Goal: Task Accomplishment & Management: Manage account settings

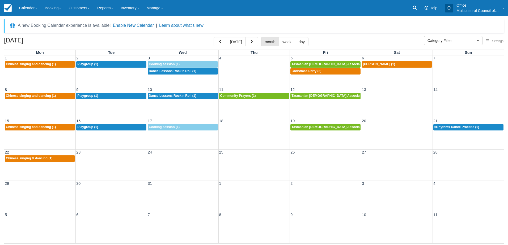
select select
click at [235, 43] on button "today" at bounding box center [235, 41] width 19 height 9
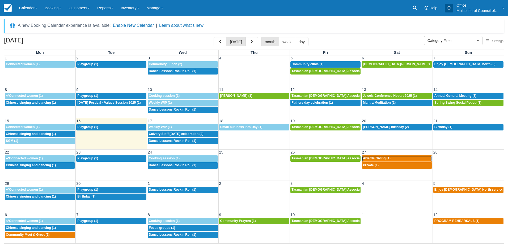
click at [367, 158] on span "Awards Giving (1)" at bounding box center [377, 159] width 28 height 4
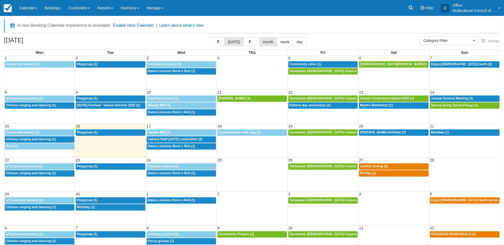
select select
click at [369, 177] on td "6p Private (1)" at bounding box center [393, 173] width 71 height 7
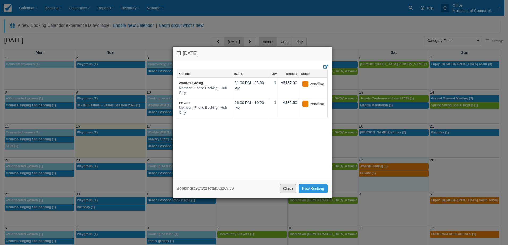
click at [285, 186] on link "Close" at bounding box center [288, 188] width 16 height 9
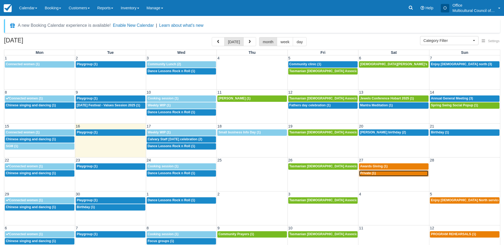
click at [369, 174] on span "Private (1)" at bounding box center [368, 174] width 16 height 4
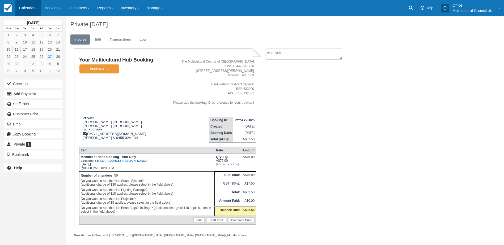
click at [27, 11] on link "Calendar" at bounding box center [27, 8] width 25 height 16
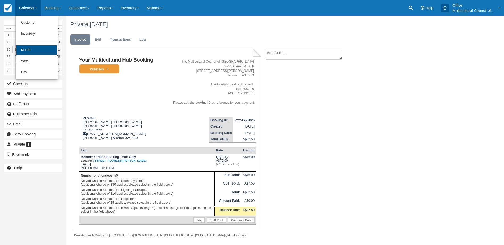
click at [36, 55] on link "Month" at bounding box center [37, 50] width 42 height 11
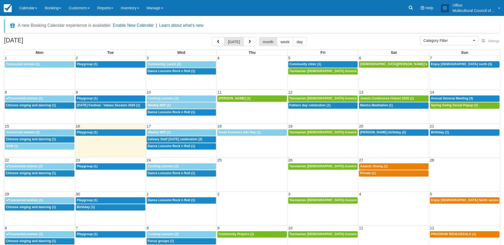
select select
click at [56, 140] on span "Chinese singing and dancing (1)" at bounding box center [31, 140] width 50 height 4
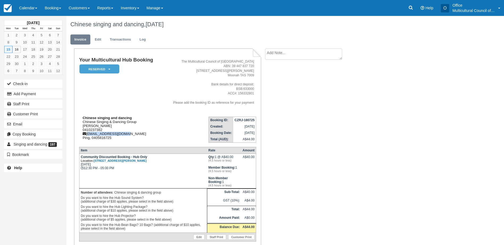
drag, startPoint x: 129, startPoint y: 133, endPoint x: 88, endPoint y: 134, distance: 40.6
click at [88, 134] on div "Chinese singing and dancing Chinese Singing & Dancing Group Maria Zong 04102373…" at bounding box center [120, 128] width 82 height 24
copy div "mariazong1@gmail.com"
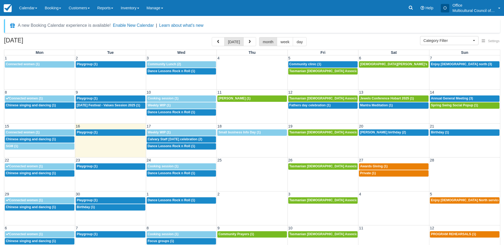
select select
click at [366, 166] on span "Awards Giving (1)" at bounding box center [374, 167] width 28 height 4
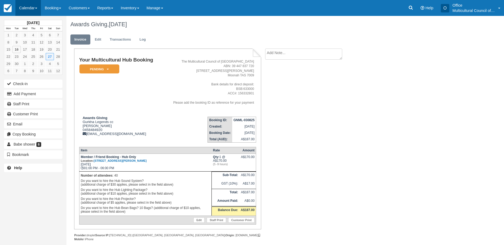
click at [20, 6] on link "Calendar" at bounding box center [27, 8] width 25 height 16
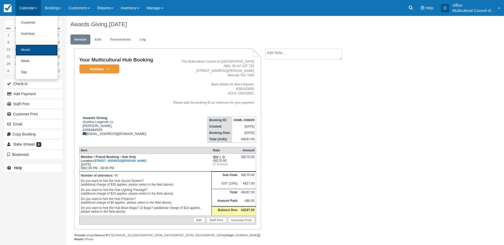
click at [31, 48] on link "Month" at bounding box center [37, 50] width 42 height 11
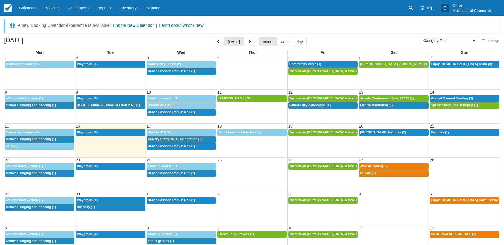
select select
click at [375, 167] on span "Awards Giving (1)" at bounding box center [374, 167] width 28 height 4
select select
click at [368, 173] on span "Private (1)" at bounding box center [368, 174] width 16 height 4
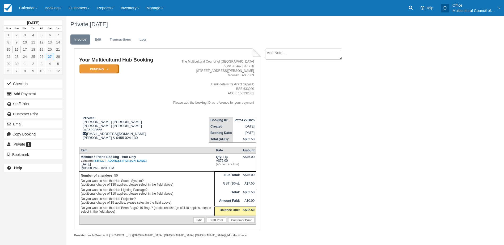
click at [111, 69] on em "Pending" at bounding box center [99, 69] width 40 height 9
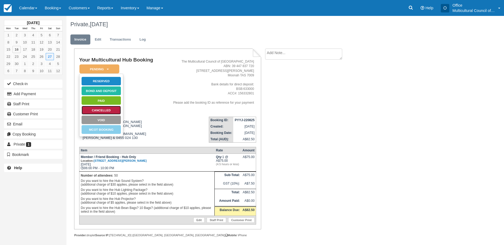
click at [115, 108] on link "Cancelled" at bounding box center [101, 110] width 40 height 9
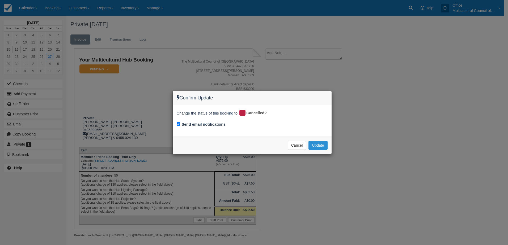
click at [318, 147] on button "Update" at bounding box center [317, 145] width 19 height 9
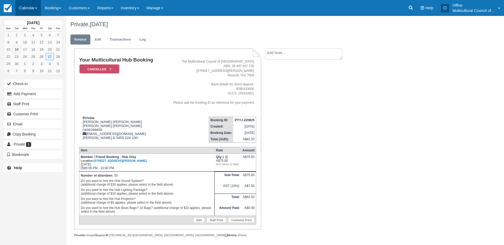
click at [32, 13] on link "Calendar" at bounding box center [27, 8] width 25 height 16
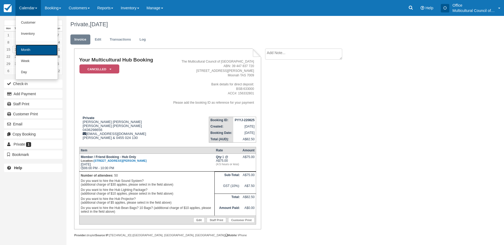
click at [35, 50] on link "Month" at bounding box center [37, 50] width 42 height 11
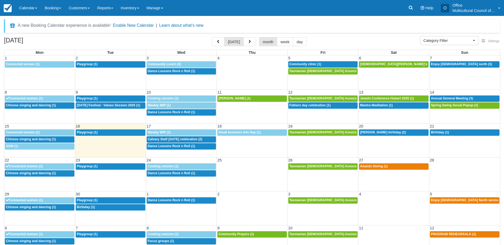
select select
